Goal: Information Seeking & Learning: Find specific fact

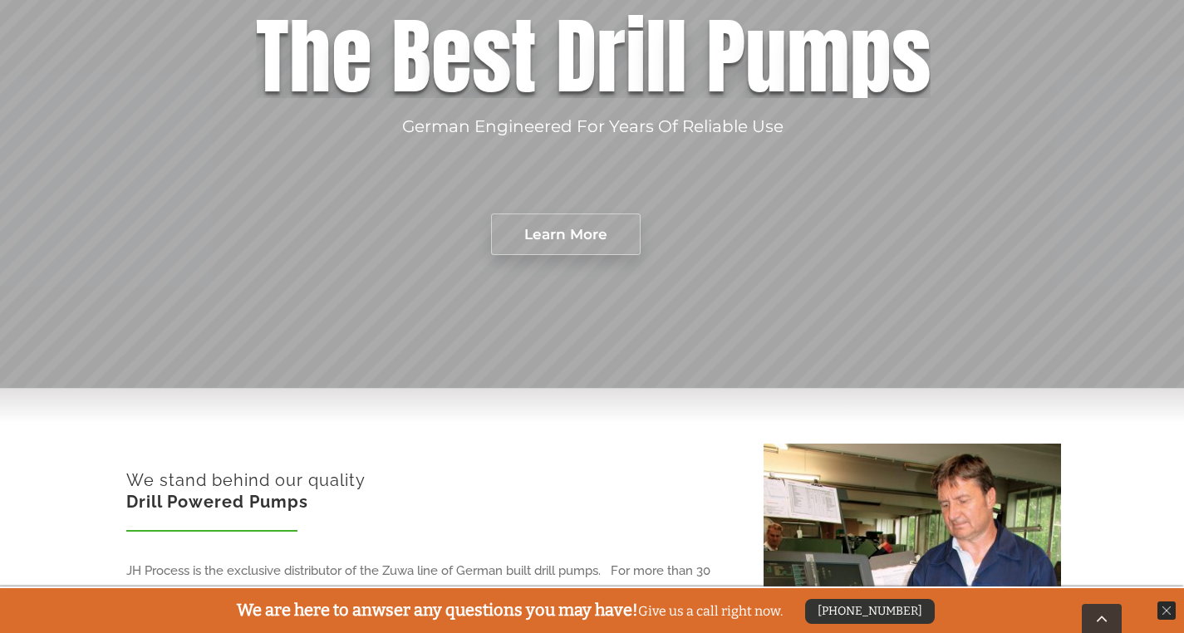
scroll to position [372, 0]
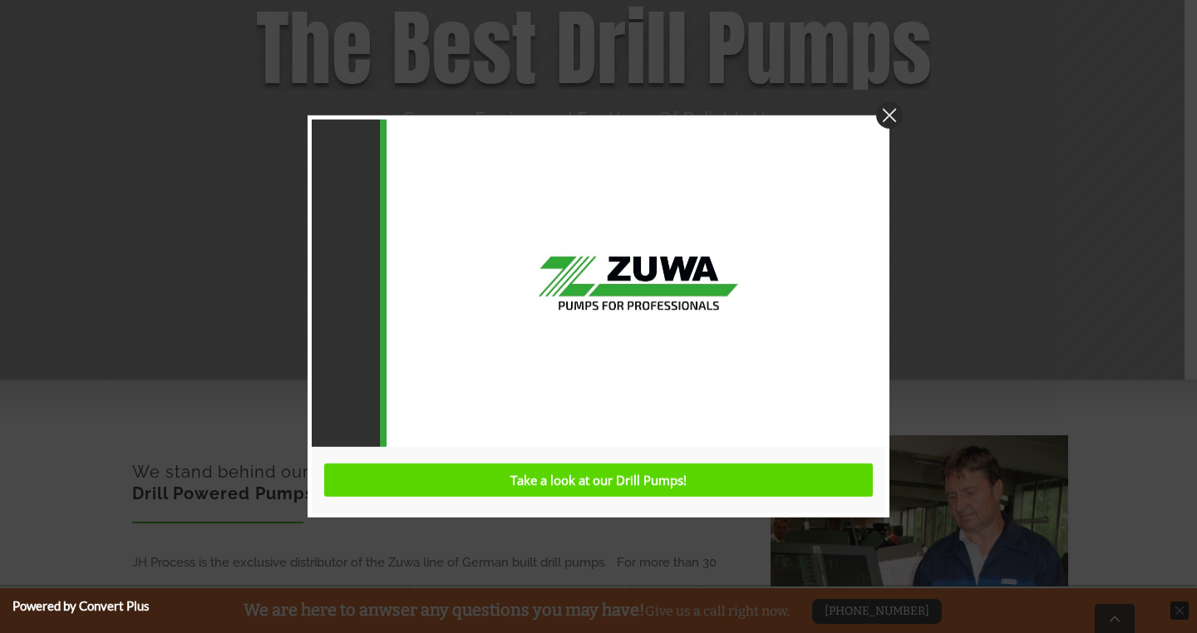
click at [889, 115] on img at bounding box center [889, 115] width 27 height 27
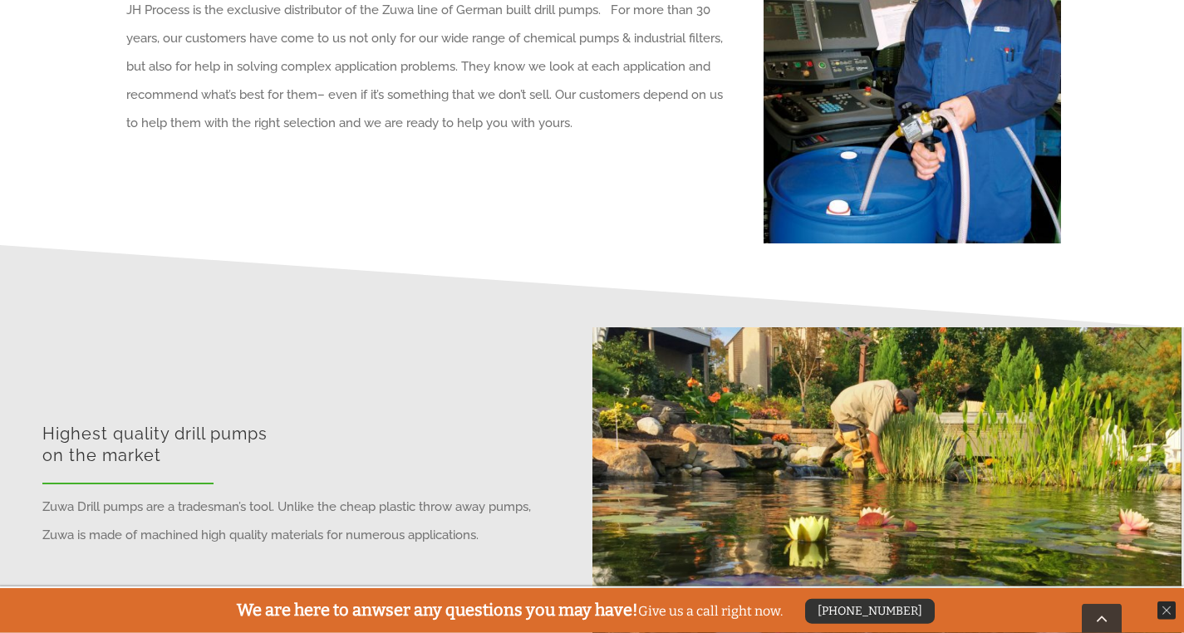
scroll to position [0, 0]
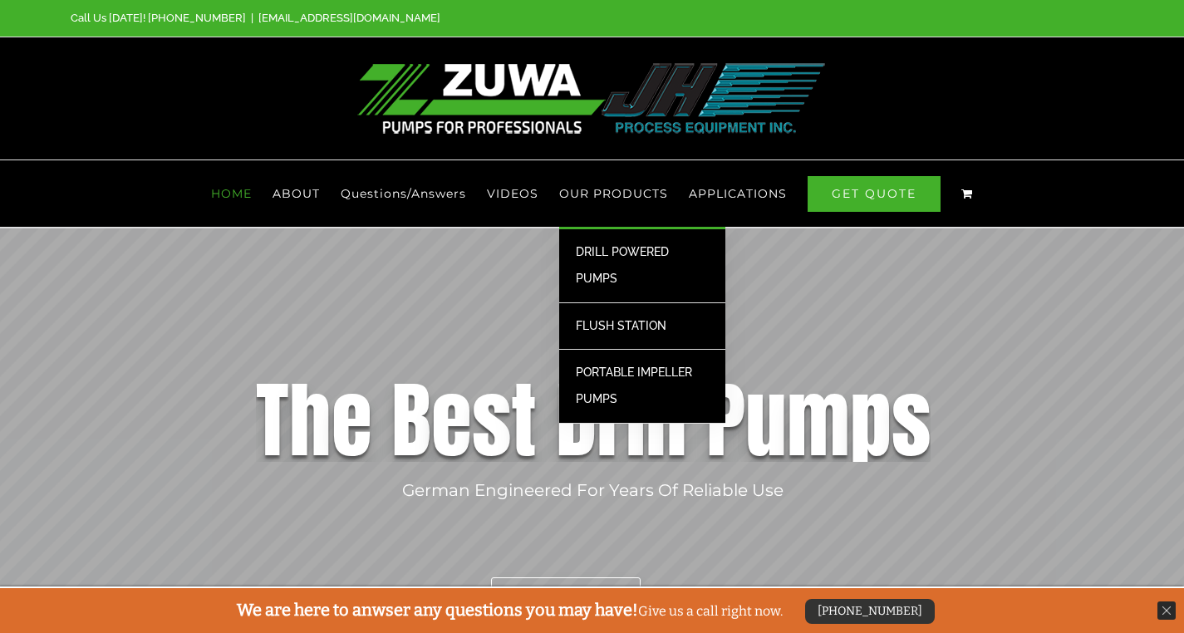
click at [606, 373] on span "PORTABLE IMPELLER PUMPS" at bounding box center [634, 386] width 116 height 40
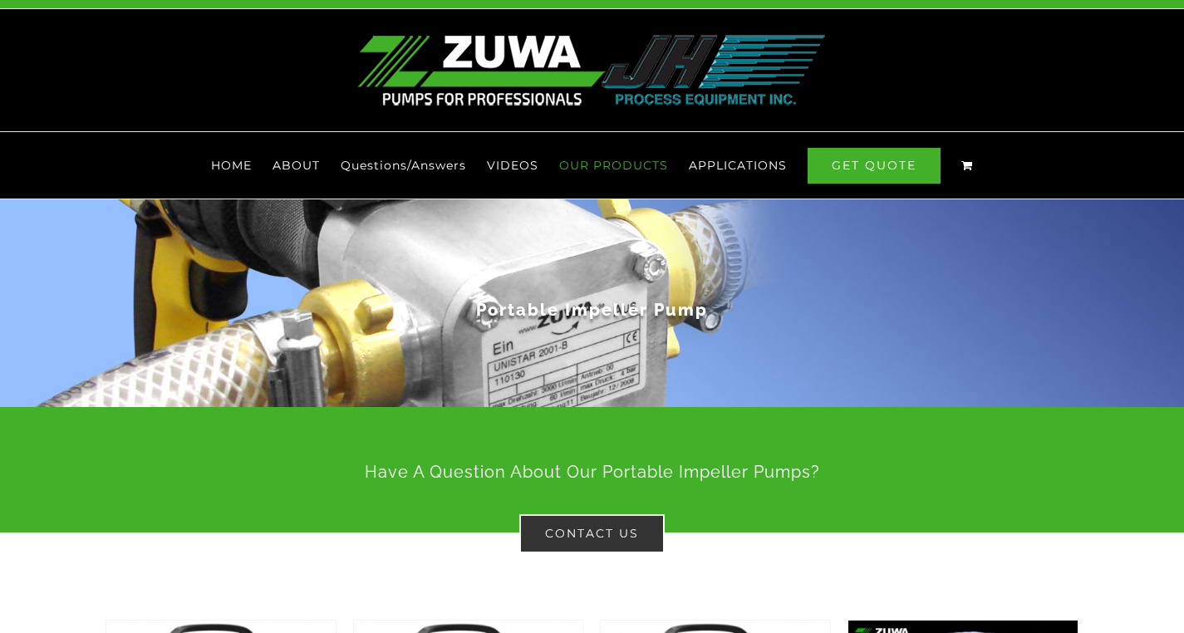
scroll to position [13, 0]
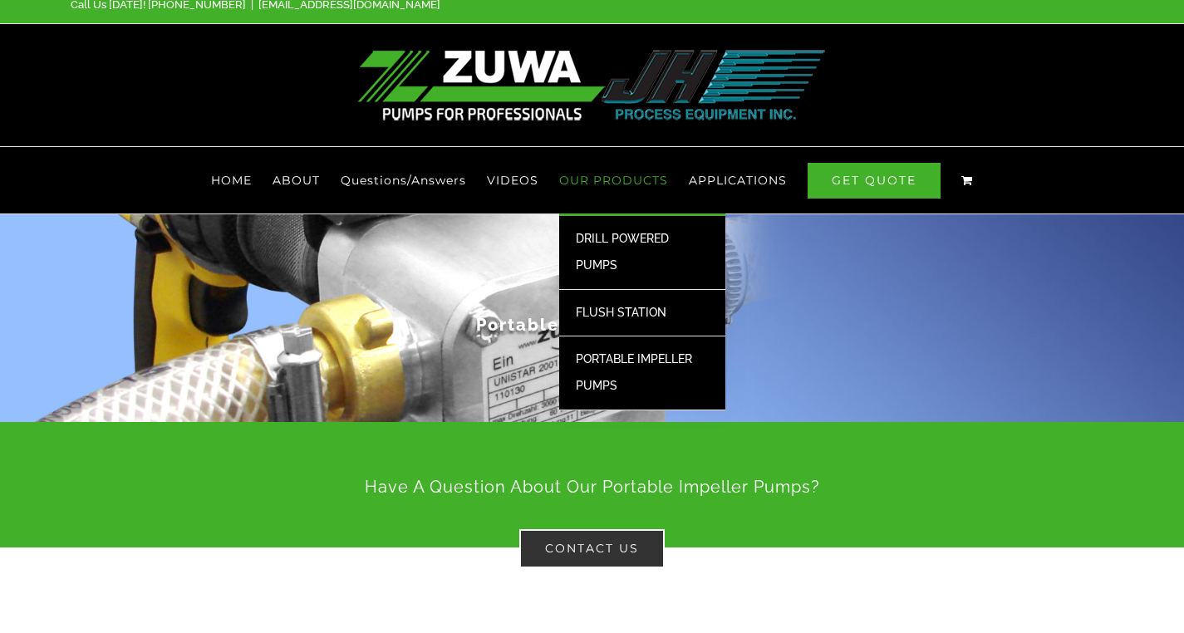
click at [619, 247] on link "DRILL POWERED PUMPS" at bounding box center [642, 253] width 166 height 74
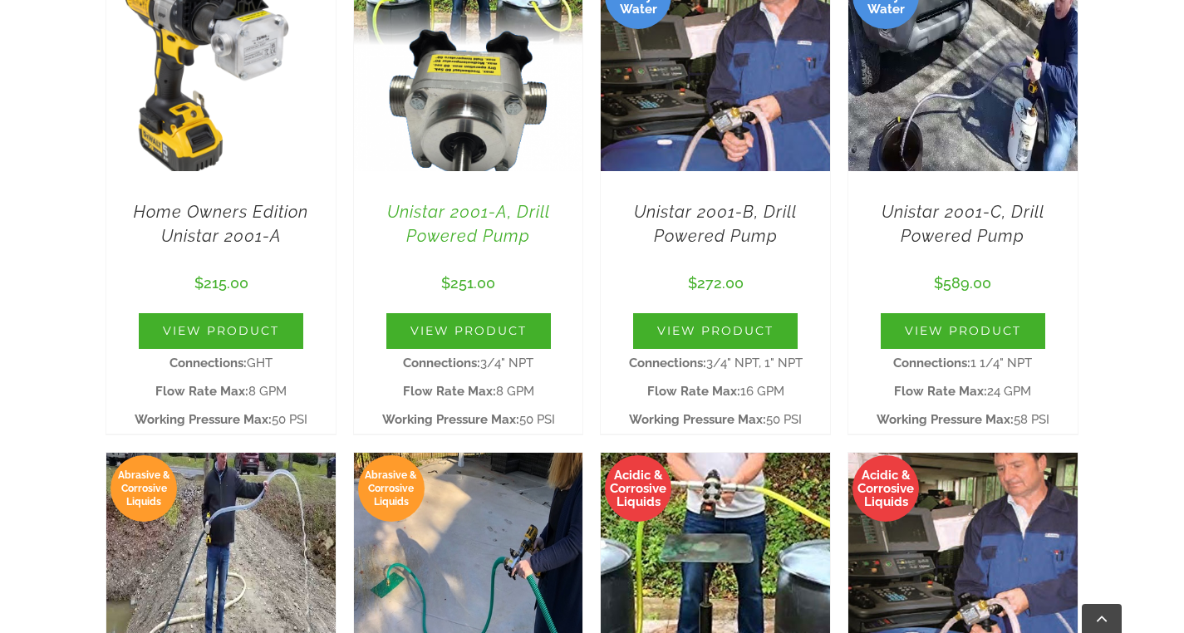
scroll to position [687, 0]
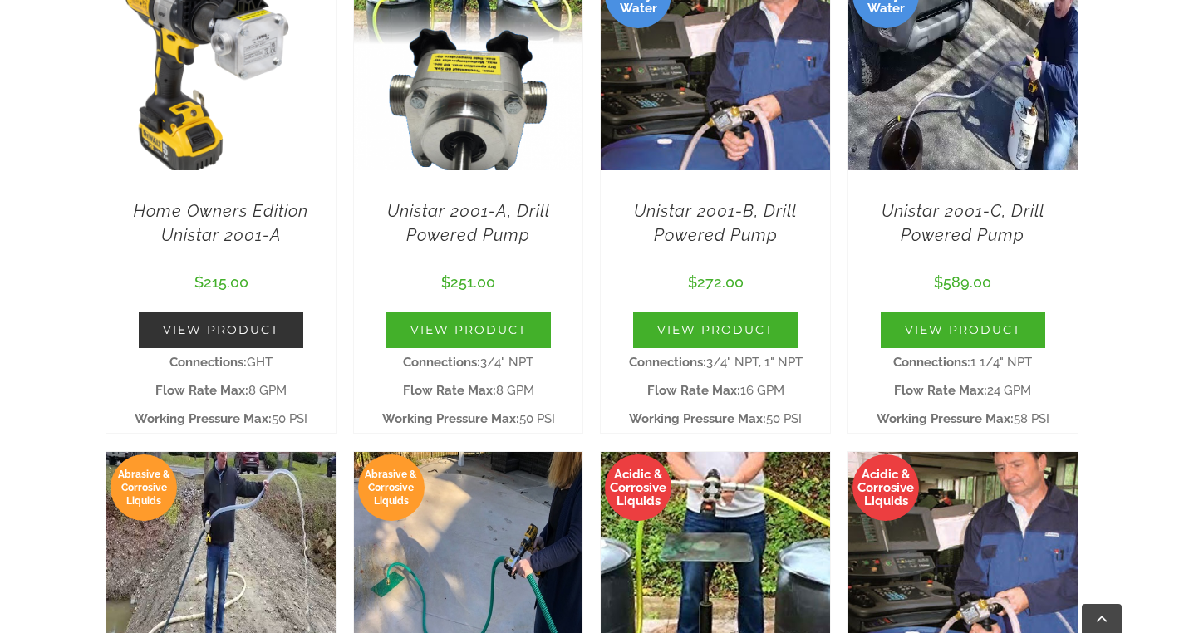
click at [219, 329] on link "View Product" at bounding box center [221, 330] width 165 height 36
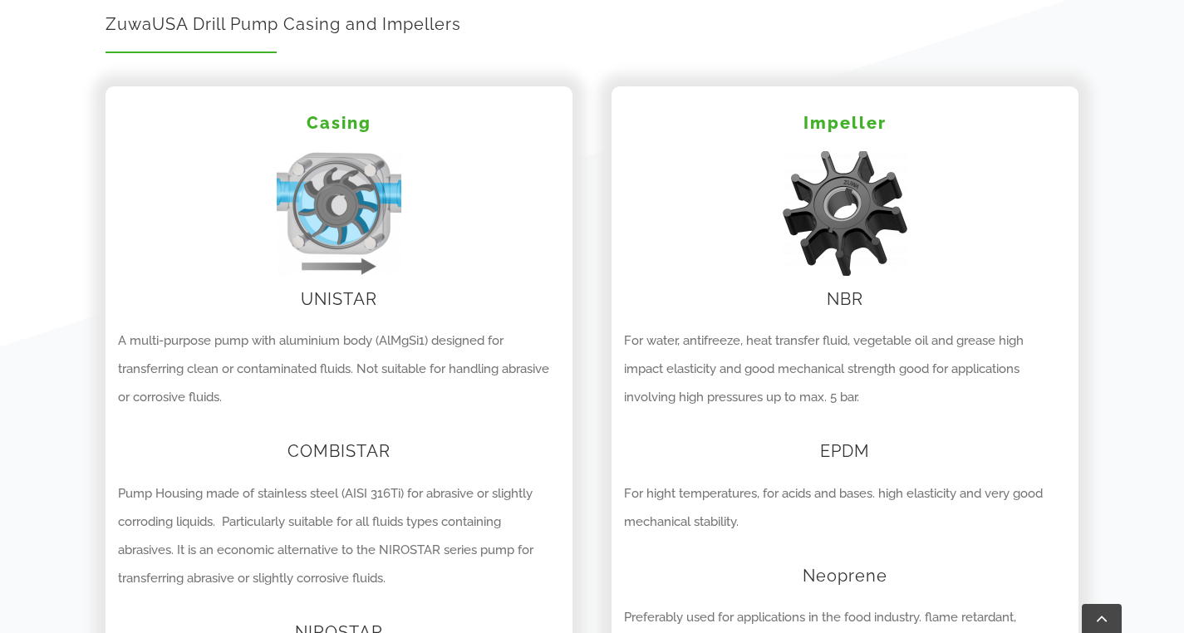
scroll to position [1660, 0]
drag, startPoint x: 388, startPoint y: 341, endPoint x: 421, endPoint y: 341, distance: 33.2
click at [421, 341] on p "A multi-purpose pump with aluminium body (AlMgSi1) designed for transferring cl…" at bounding box center [339, 367] width 442 height 85
click at [386, 341] on p "A multi-purpose pump with aluminium body (AlMgSi1) designed for transferring cl…" at bounding box center [339, 367] width 442 height 85
drag, startPoint x: 386, startPoint y: 341, endPoint x: 431, endPoint y: 340, distance: 45.7
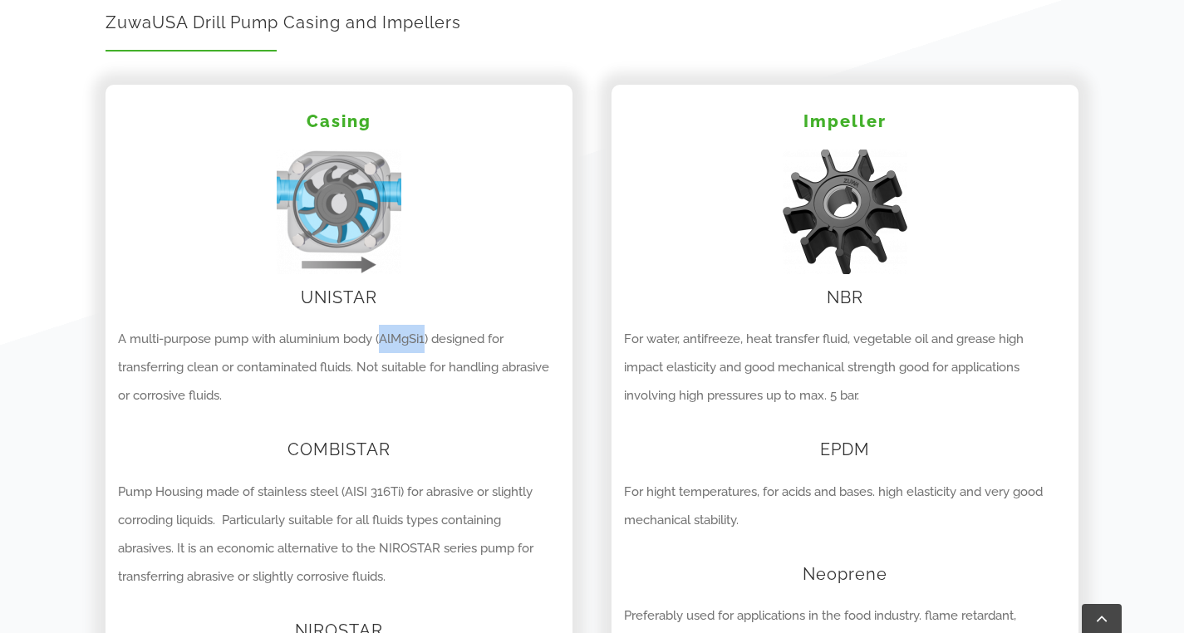
click at [431, 340] on p "A multi-purpose pump with aluminium body (AlMgSi1) designed for transferring cl…" at bounding box center [339, 367] width 442 height 85
copy p "AlMgSi1"
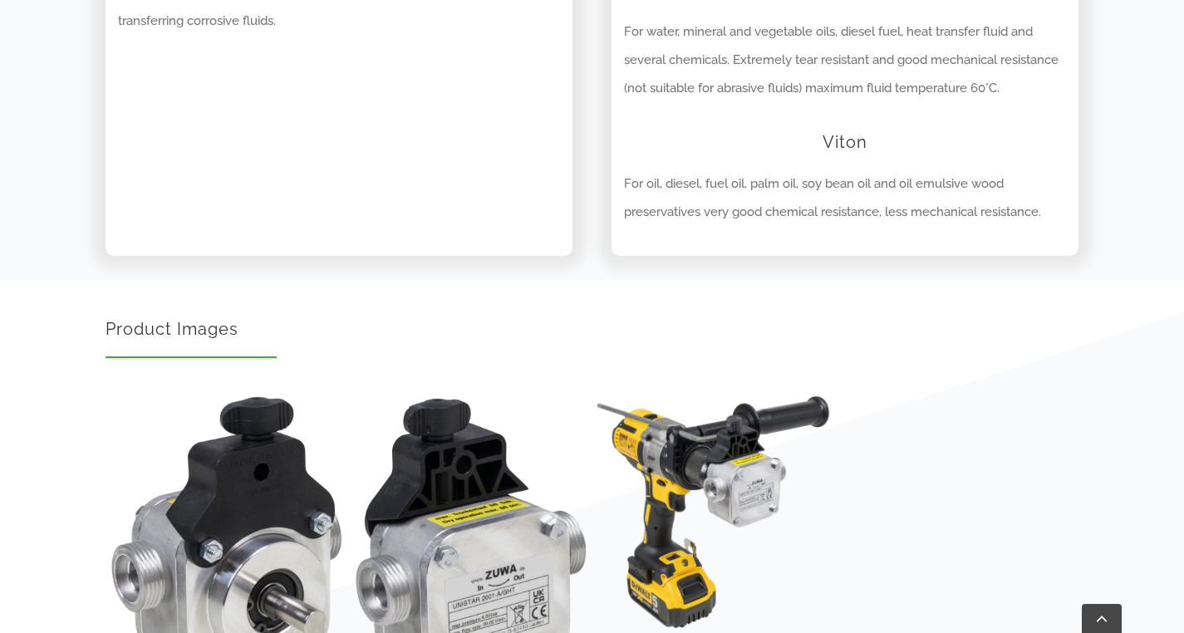
scroll to position [2356, 0]
